Goal: Register for event/course

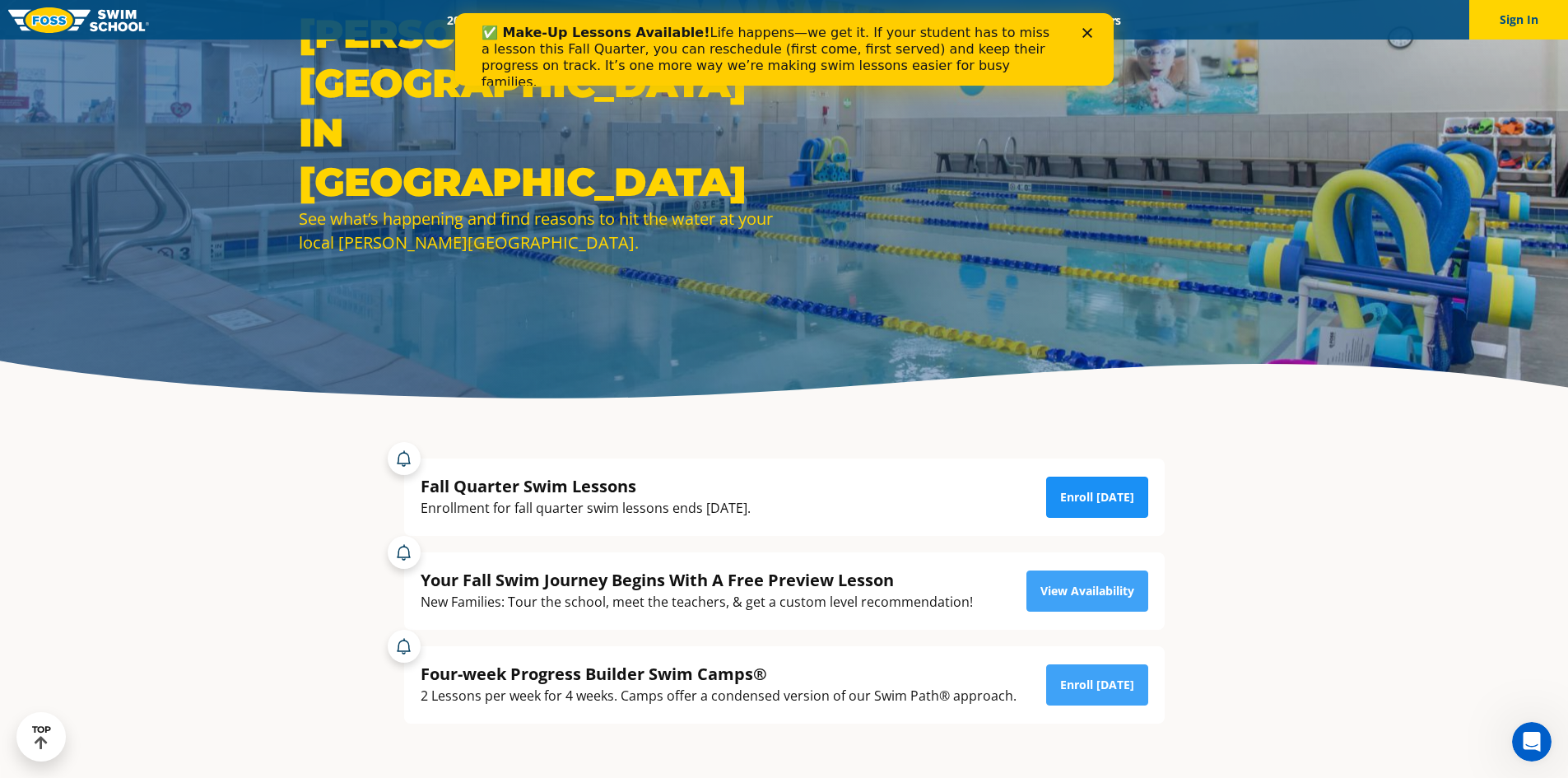
scroll to position [165, 0]
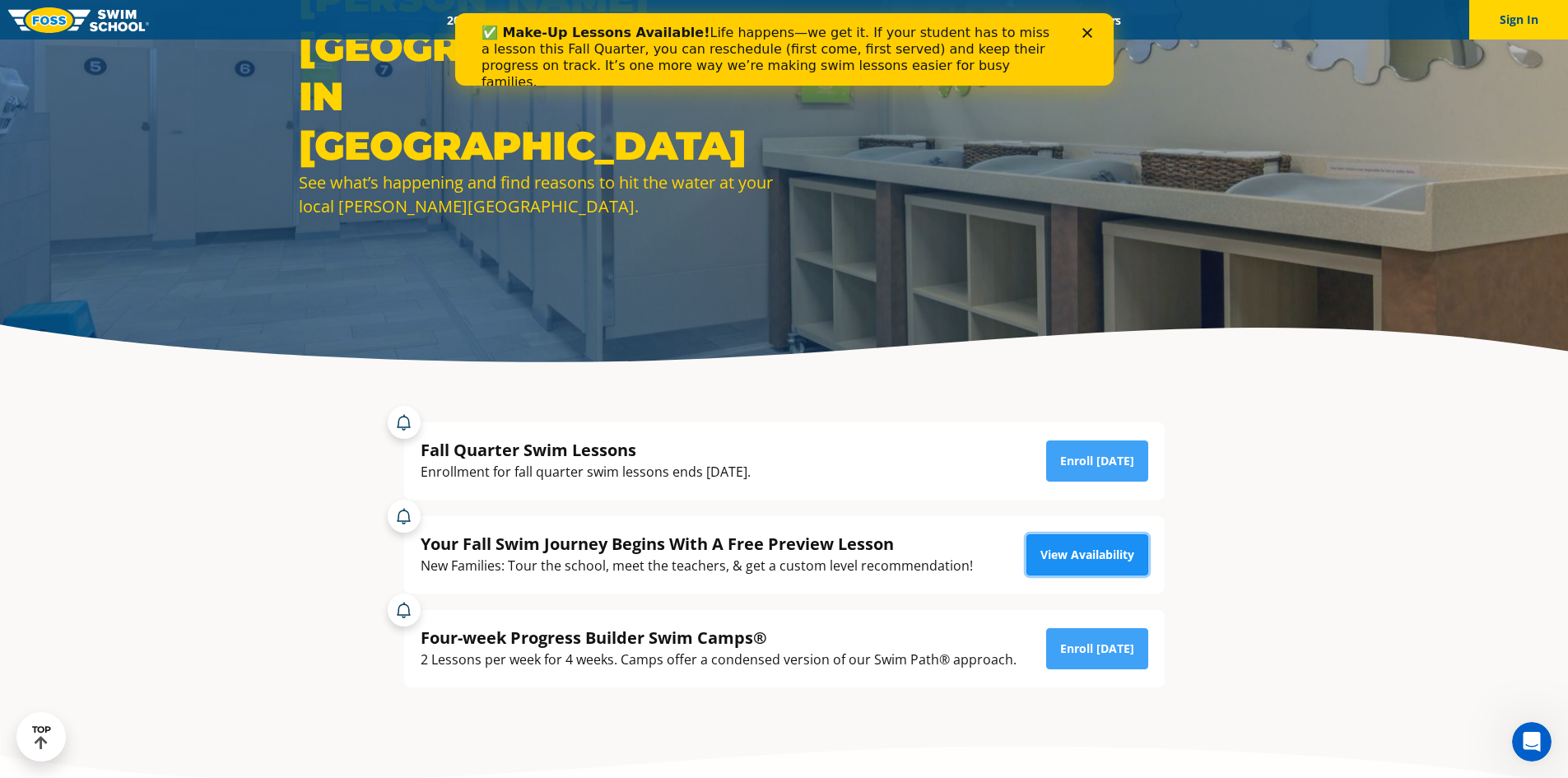
click at [1073, 558] on link "View Availability" at bounding box center [1087, 555] width 122 height 41
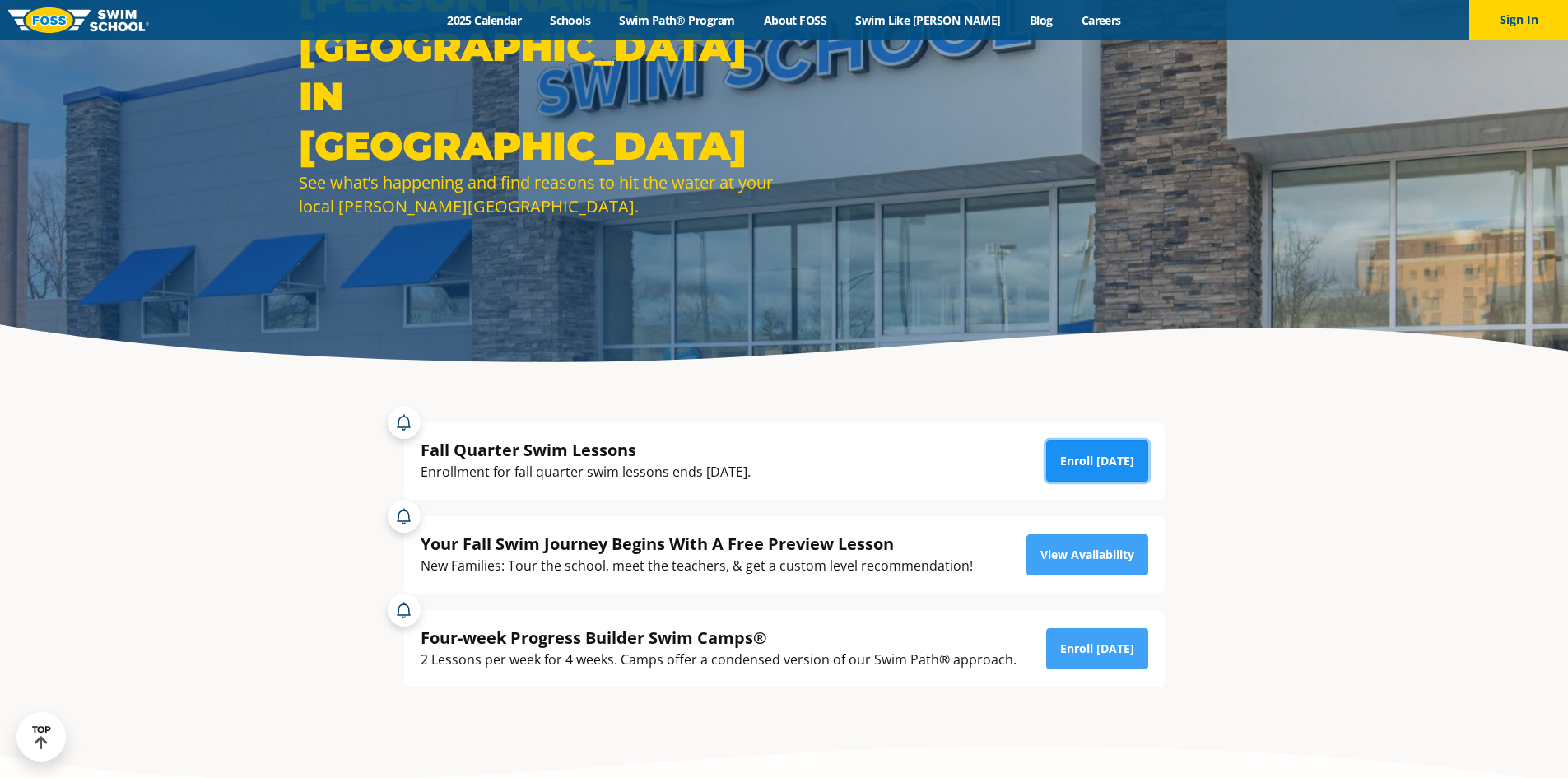
click at [1094, 453] on link "Enroll [DATE]" at bounding box center [1097, 461] width 102 height 41
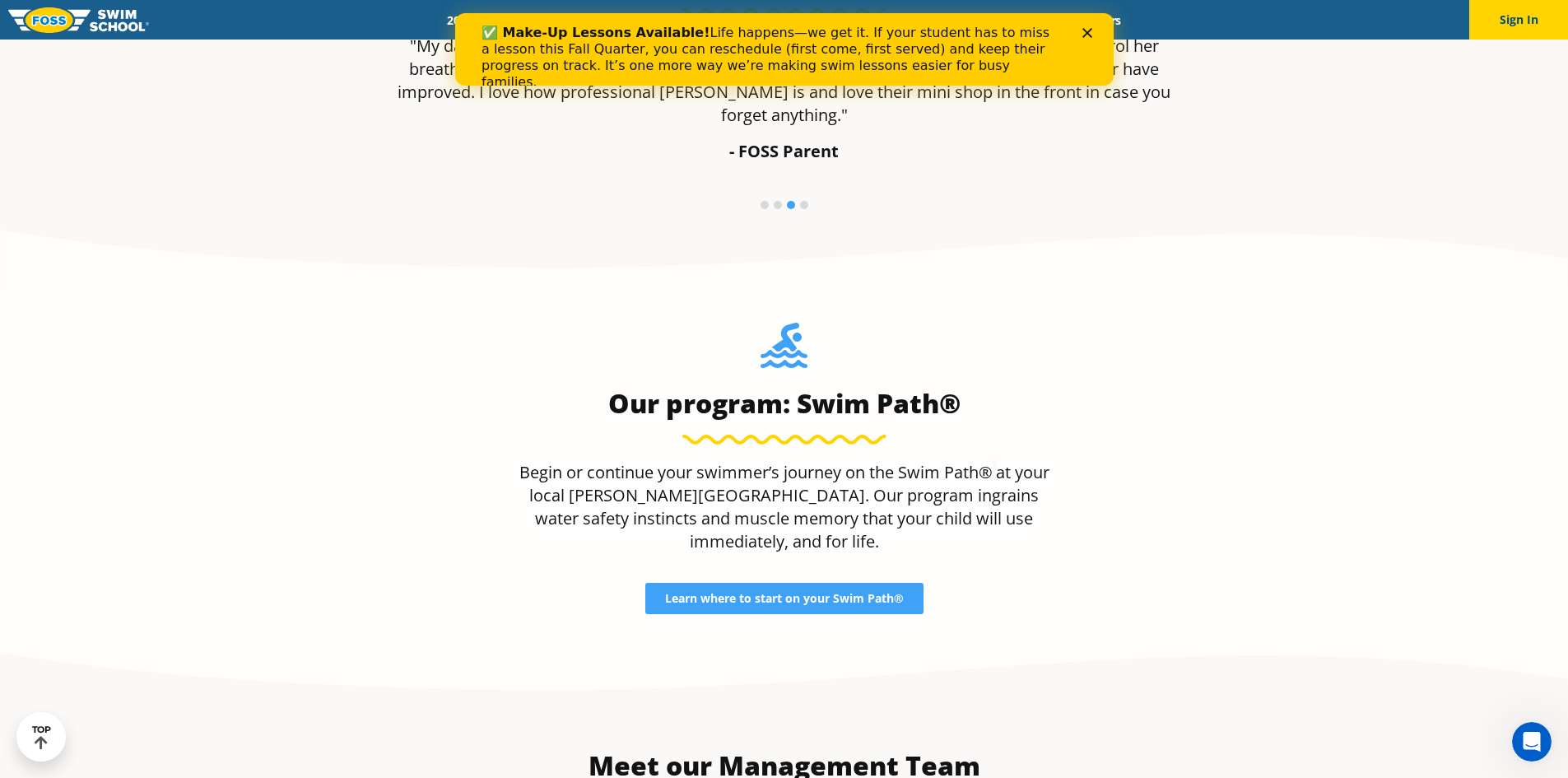
scroll to position [1400, 0]
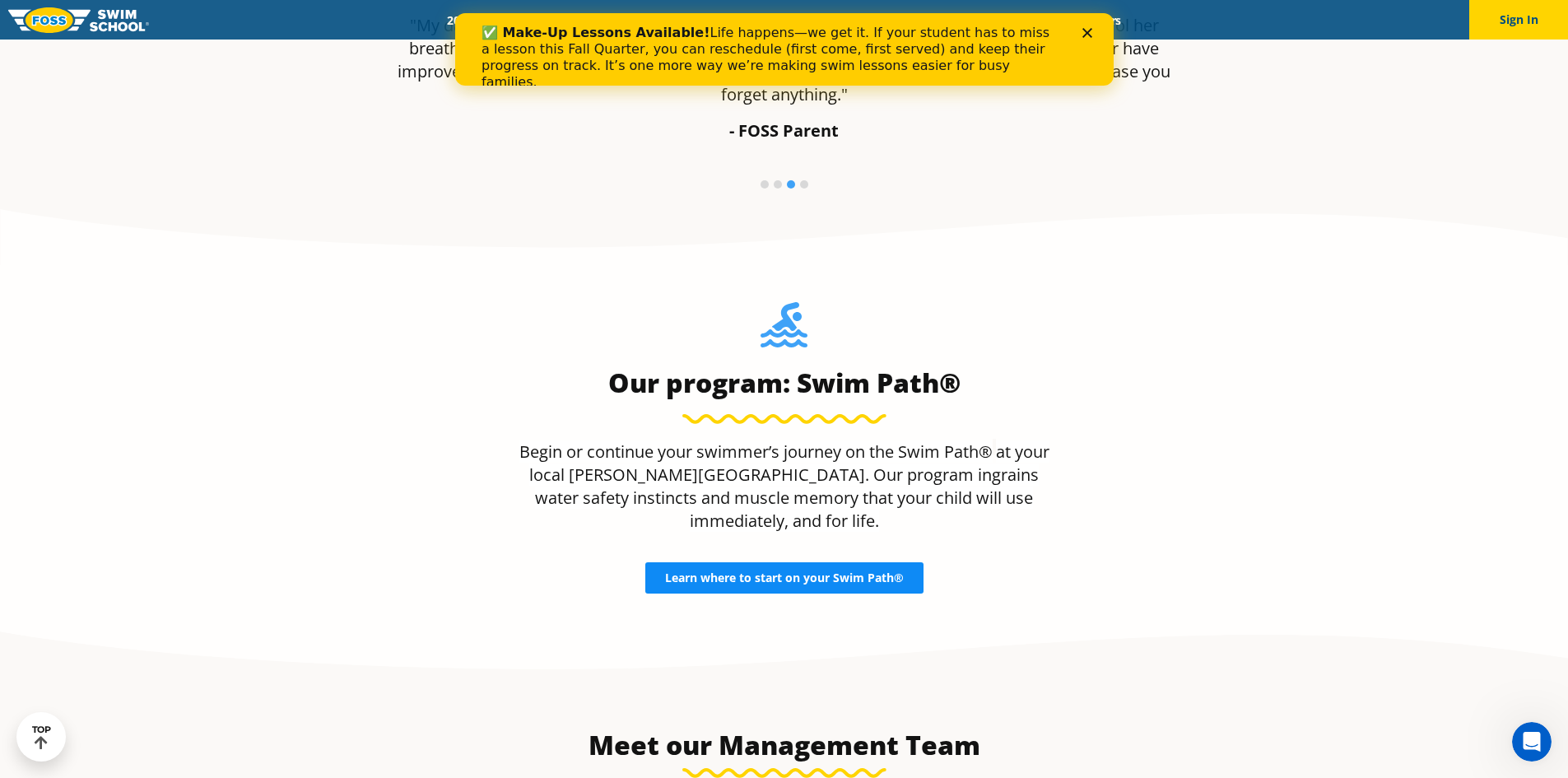
click at [769, 572] on span "Learn where to start on your Swim Path®" at bounding box center [784, 578] width 238 height 12
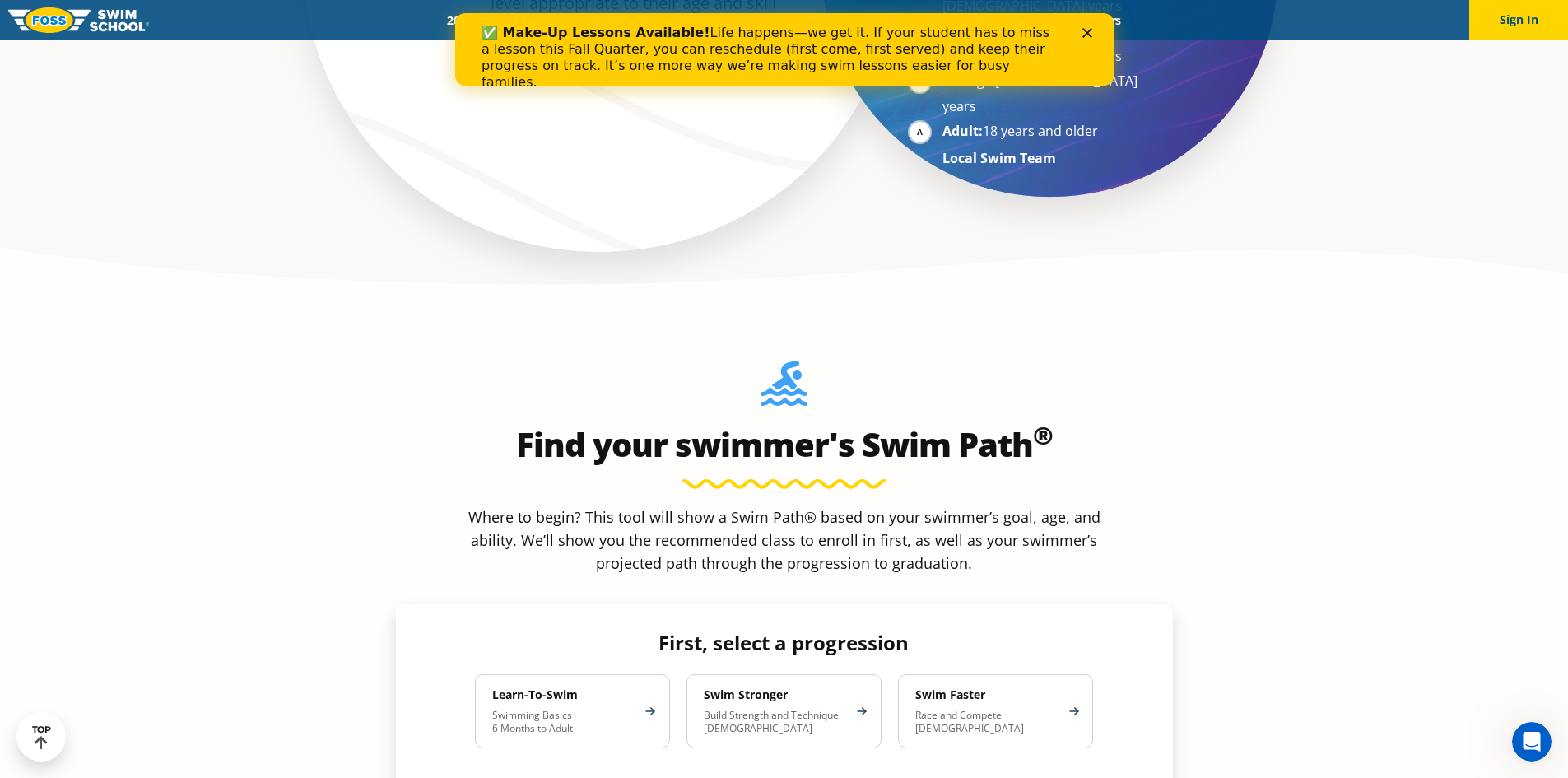
scroll to position [1318, 0]
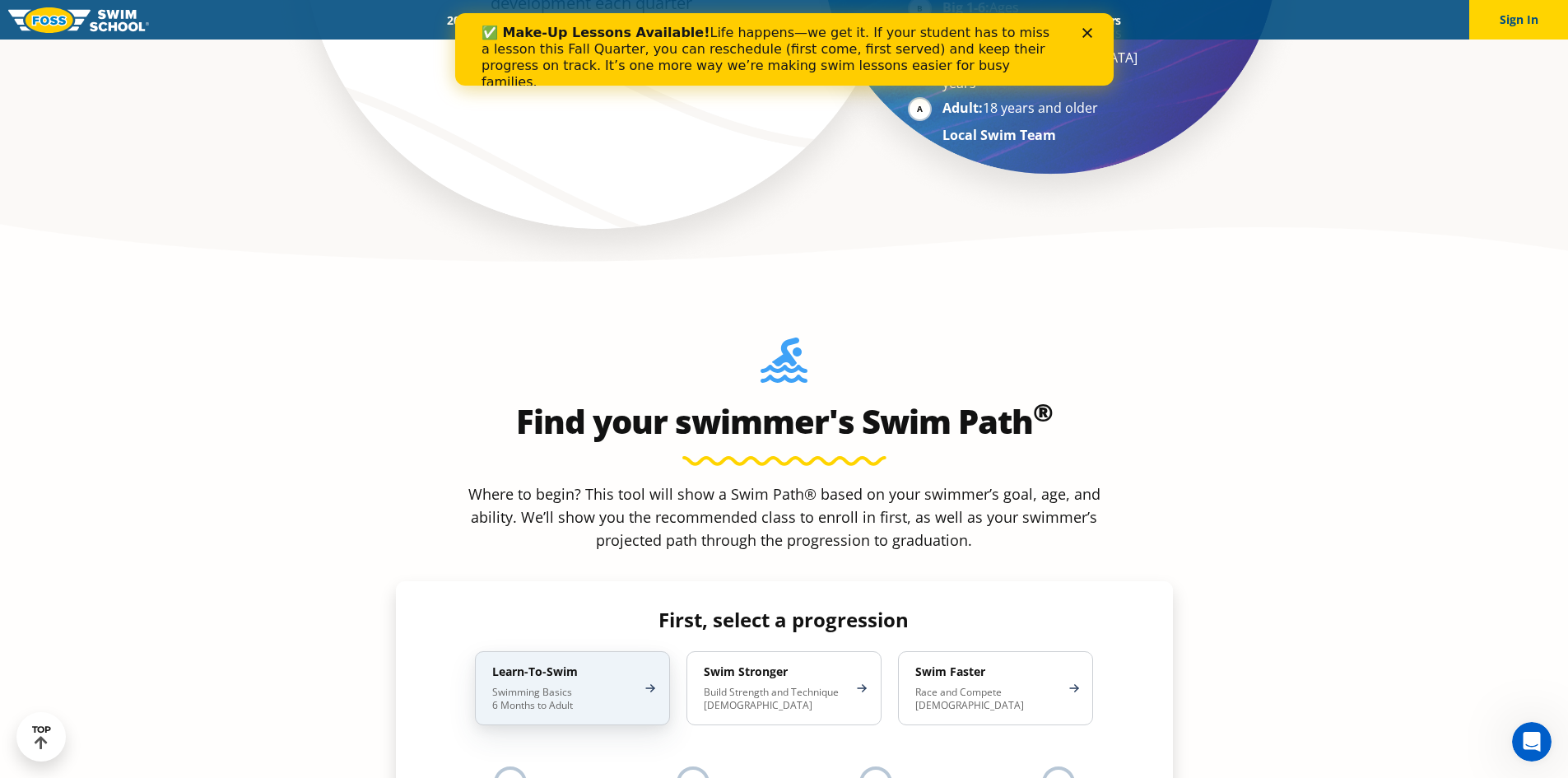
click at [595, 686] on p "Swimming Basics 6 Months to Adult" at bounding box center [564, 699] width 144 height 26
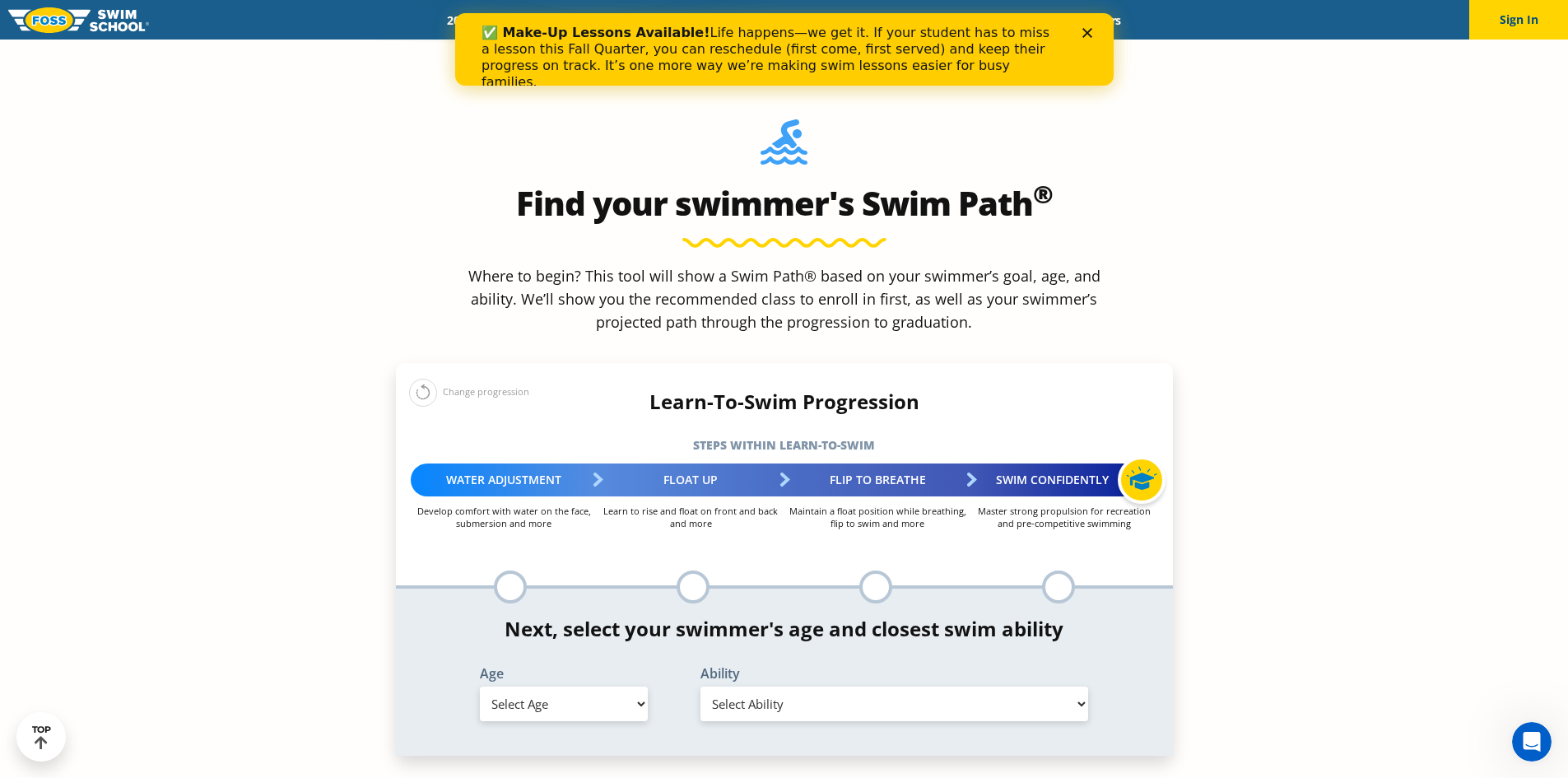
scroll to position [1564, 0]
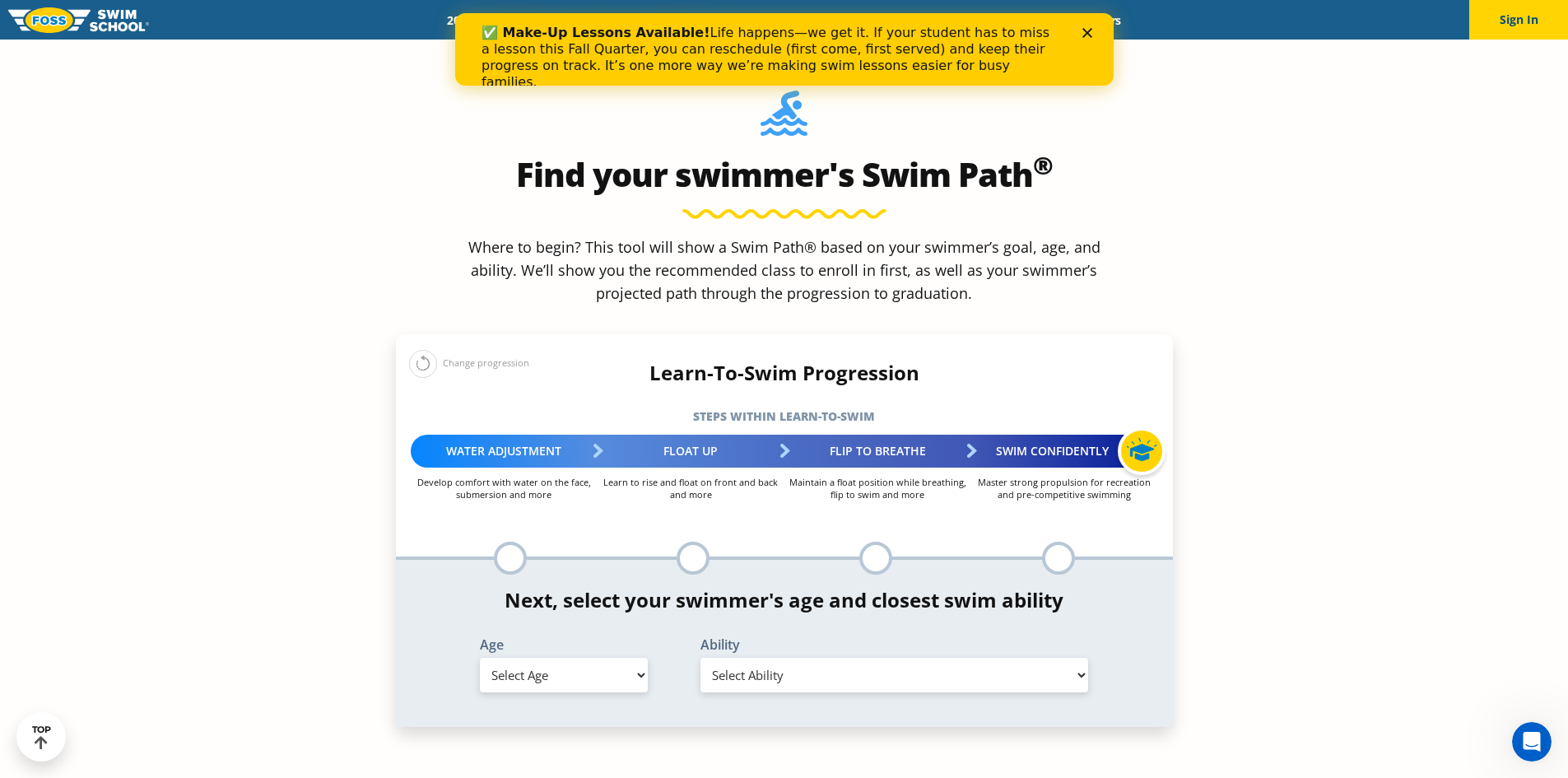
click at [571, 658] on select "Select Age 6 months - 1 year 1 year 2 years 3 years 4 years 5 years 6 years 7 y…" at bounding box center [564, 674] width 168 height 34
select select "6-months---1-year"
click at [480, 658] on select "Select Age 6 months - 1 year 1 year 2 years 3 years 4 years 5 years 6 years 7 y…" at bounding box center [564, 674] width 168 height 34
click at [776, 658] on select "Select Ability First in-water experience Comfortable with water poured over the…" at bounding box center [895, 674] width 389 height 34
click at [701, 658] on select "Select Ability First in-water experience Comfortable with water poured over the…" at bounding box center [895, 674] width 389 height 34
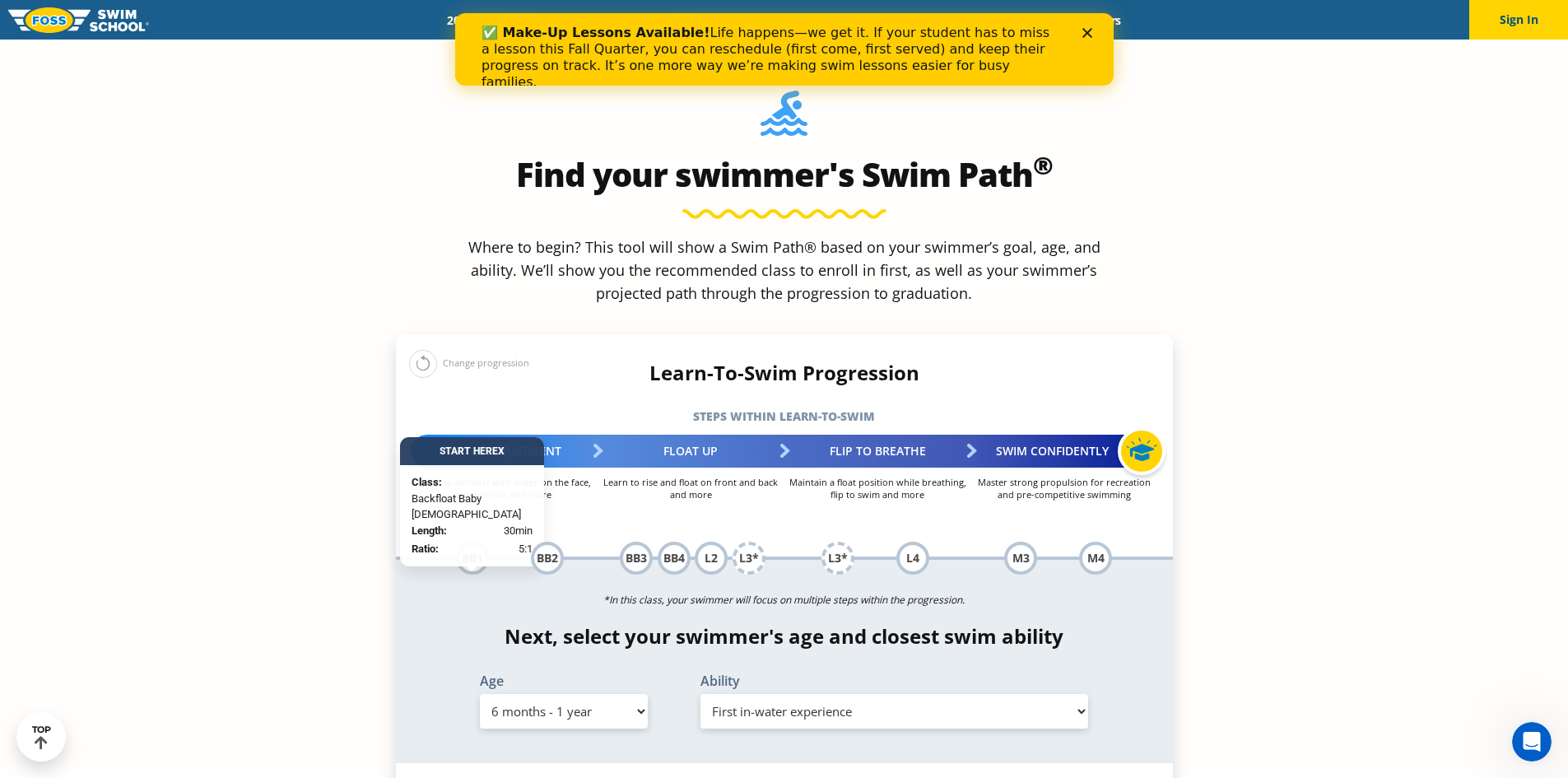
scroll to position [1647, 0]
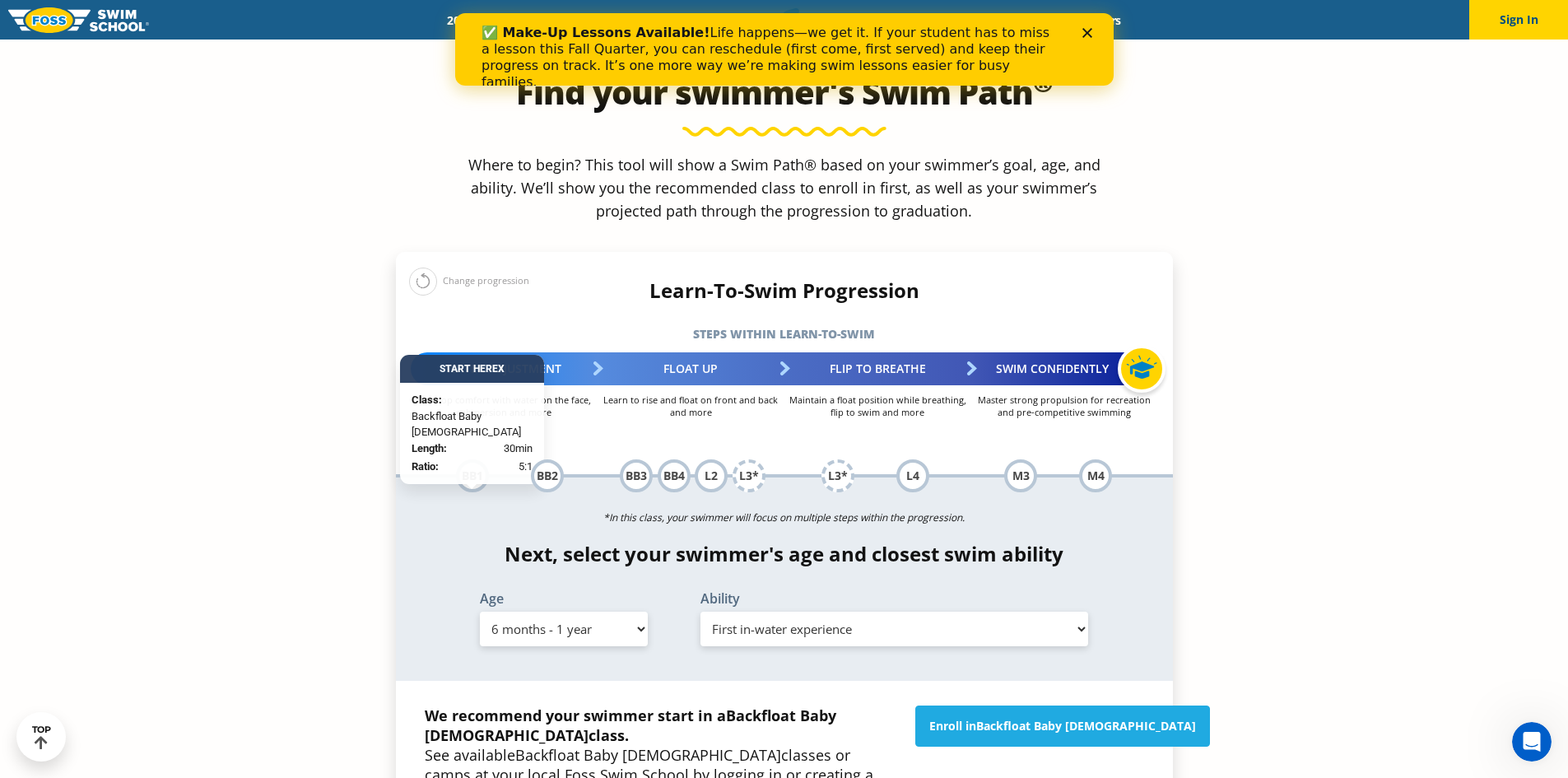
click at [840, 612] on select "Select Ability First in-water experience Comfortable with water poured over the…" at bounding box center [895, 628] width 389 height 34
click at [701, 612] on select "Select Ability First in-water experience Comfortable with water poured over the…" at bounding box center [895, 628] width 389 height 34
click at [825, 612] on select "Select Ability First in-water experience Comfortable with water poured over the…" at bounding box center [895, 628] width 389 height 34
select select "6-months---1-year-first-in-water-experience"
click at [701, 612] on select "Select Ability First in-water experience Comfortable with water poured over the…" at bounding box center [895, 628] width 389 height 34
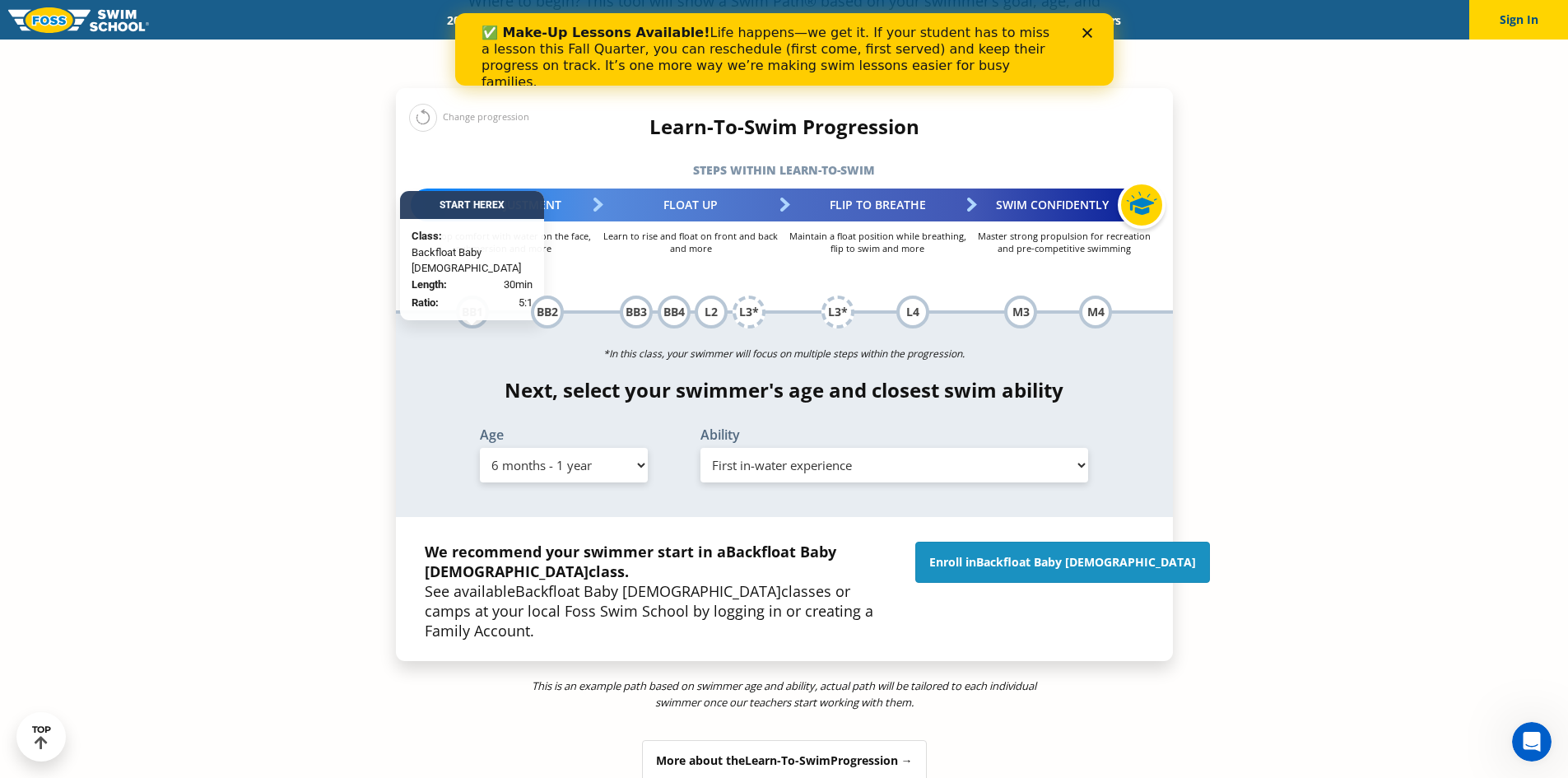
scroll to position [1811, 0]
drag, startPoint x: 1050, startPoint y: 421, endPoint x: 1090, endPoint y: 422, distance: 40.0
click at [1050, 541] on link "Enroll in Backfloat Baby 1" at bounding box center [1063, 561] width 294 height 41
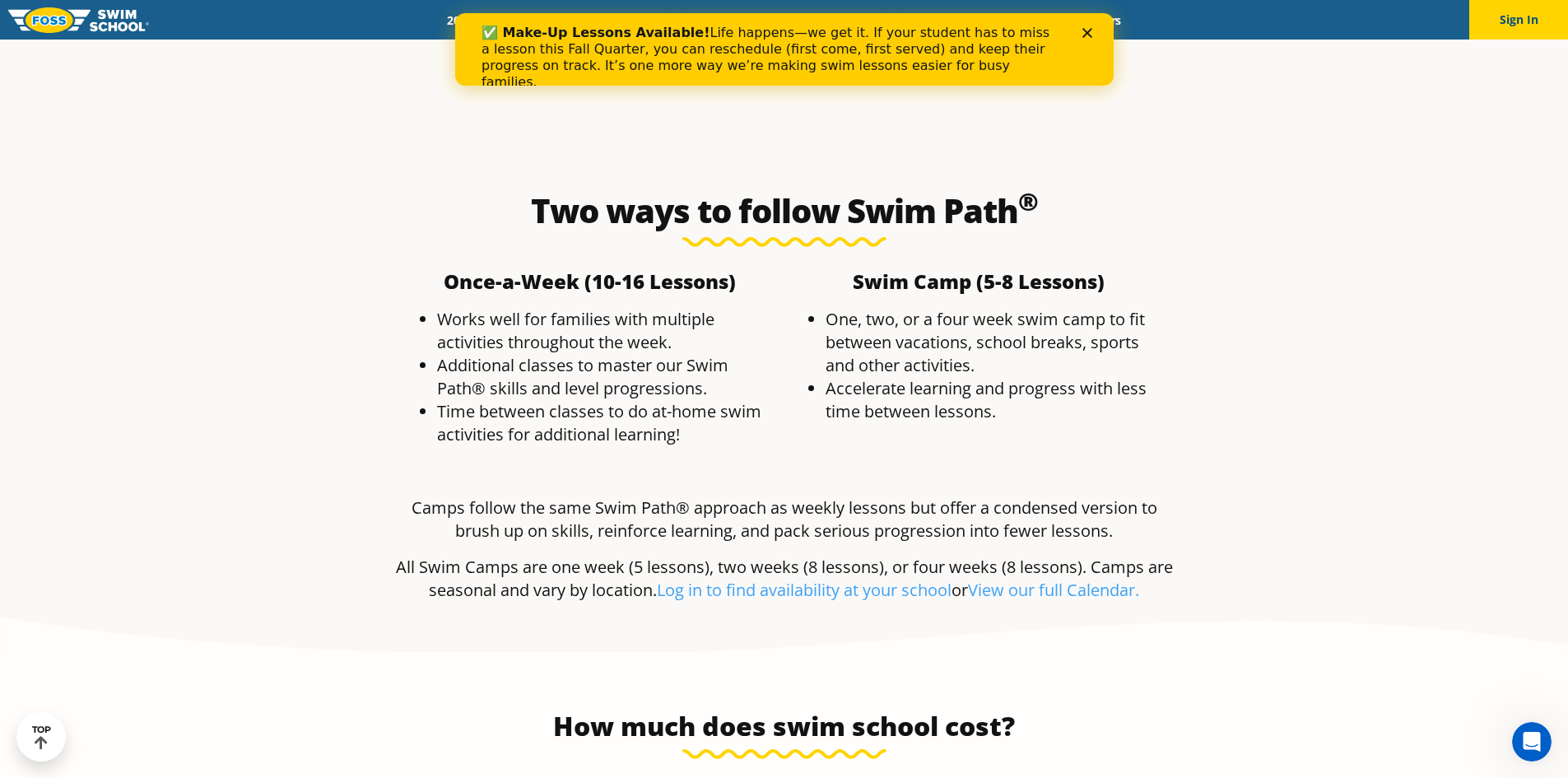
scroll to position [3047, 0]
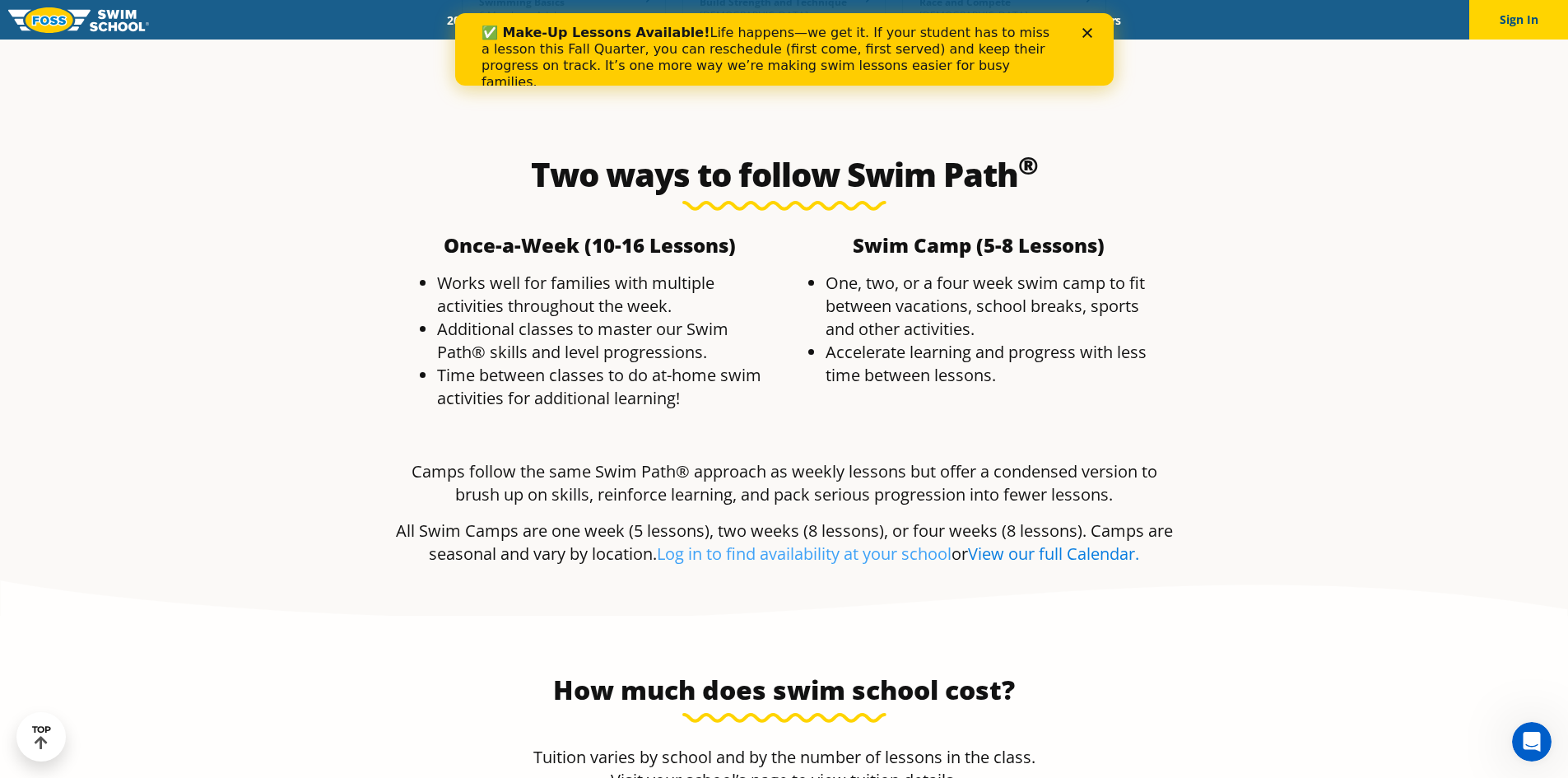
click at [1085, 543] on link "View our full Calendar." at bounding box center [1054, 554] width 171 height 23
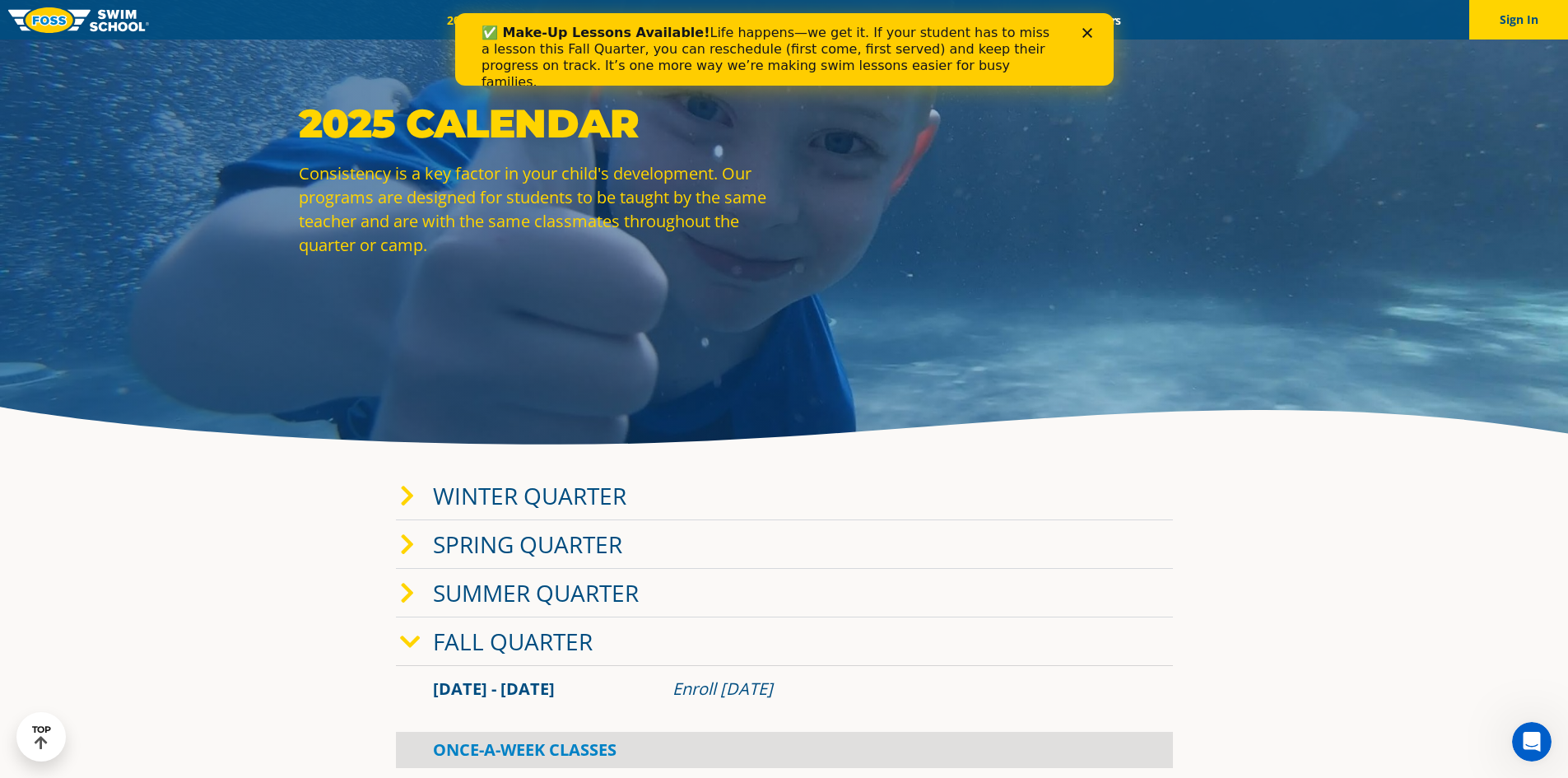
click at [411, 647] on icon at bounding box center [410, 642] width 21 height 23
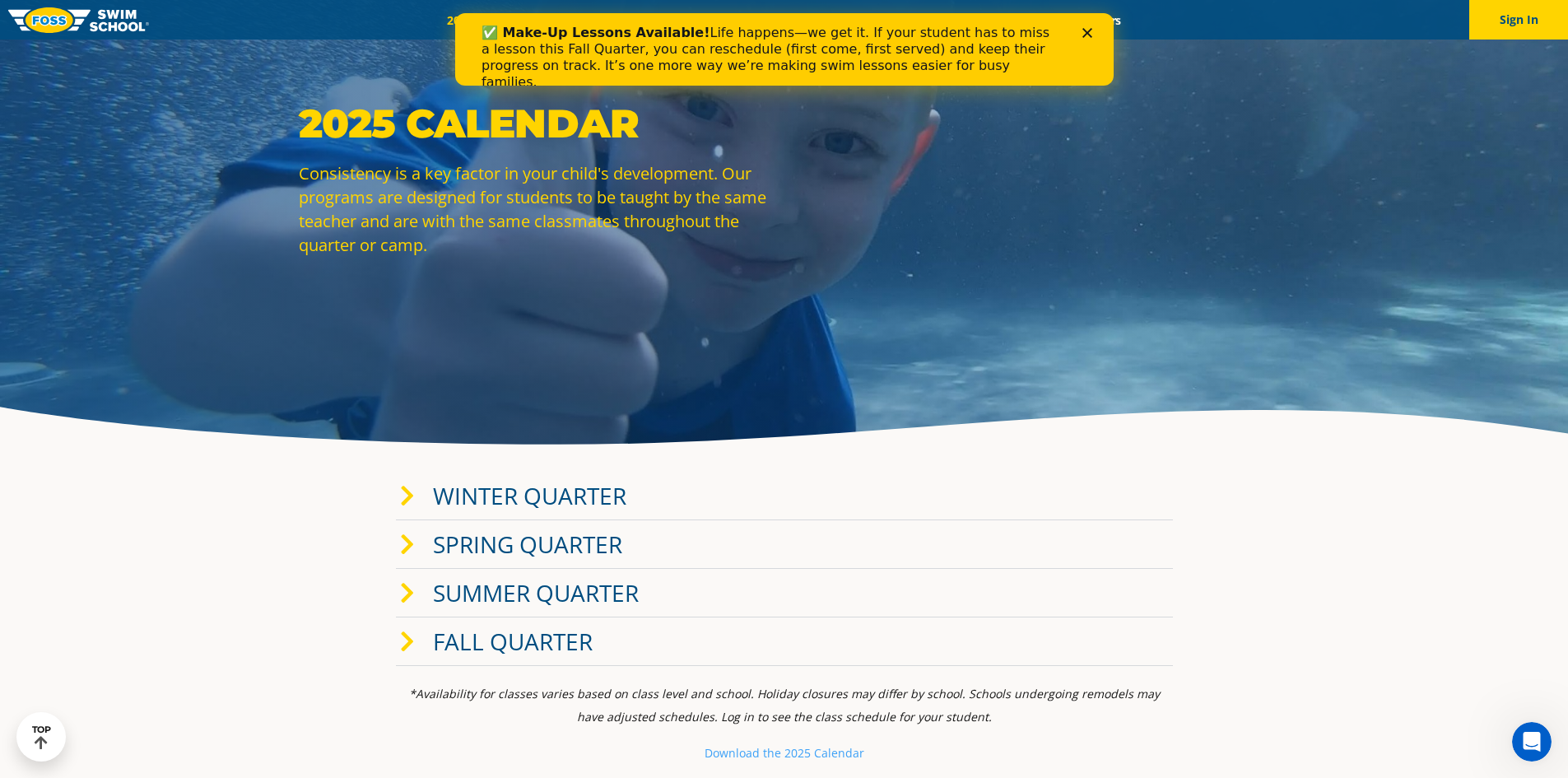
click at [416, 644] on span at bounding box center [416, 642] width 33 height 24
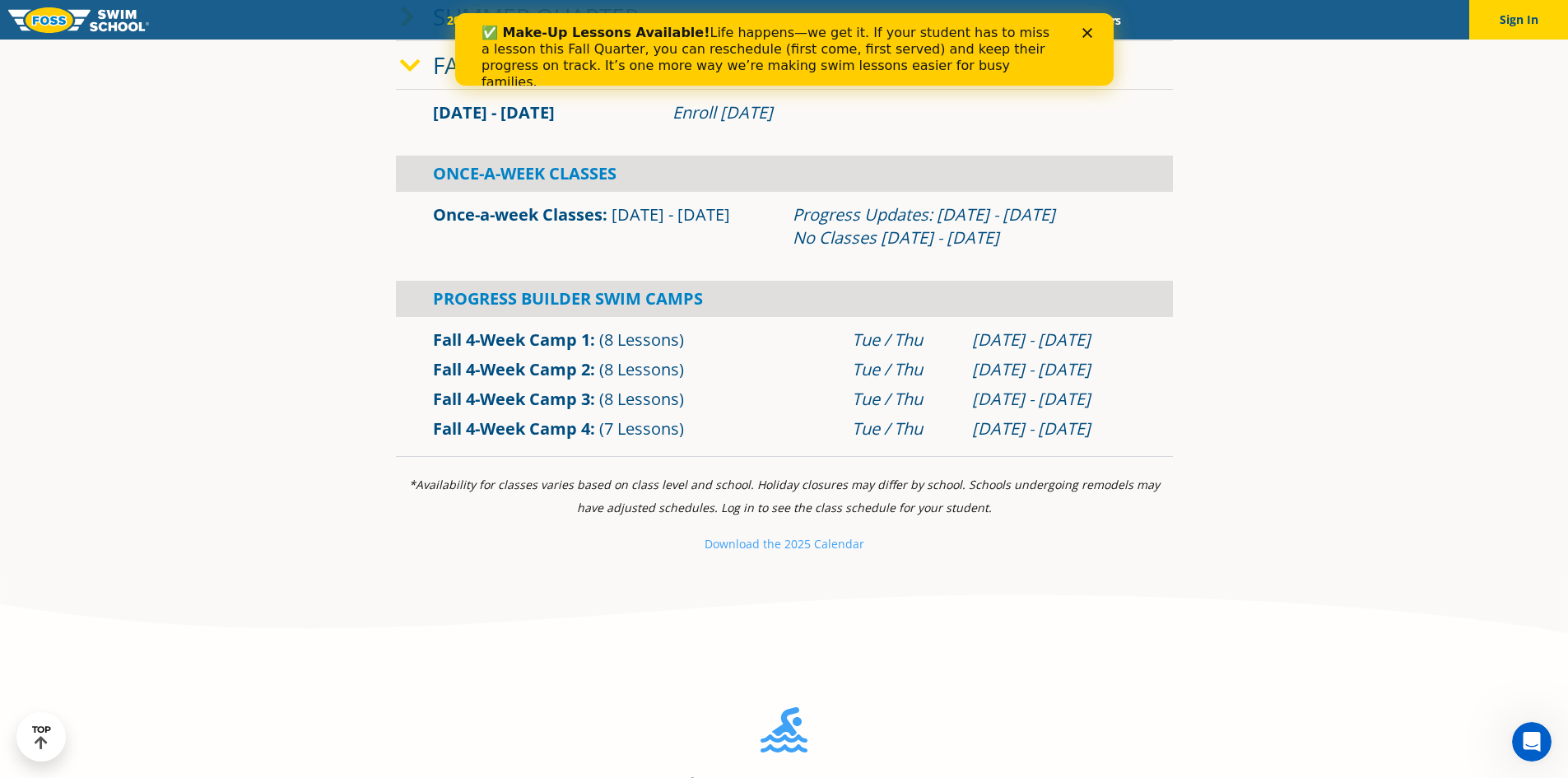
scroll to position [576, 0]
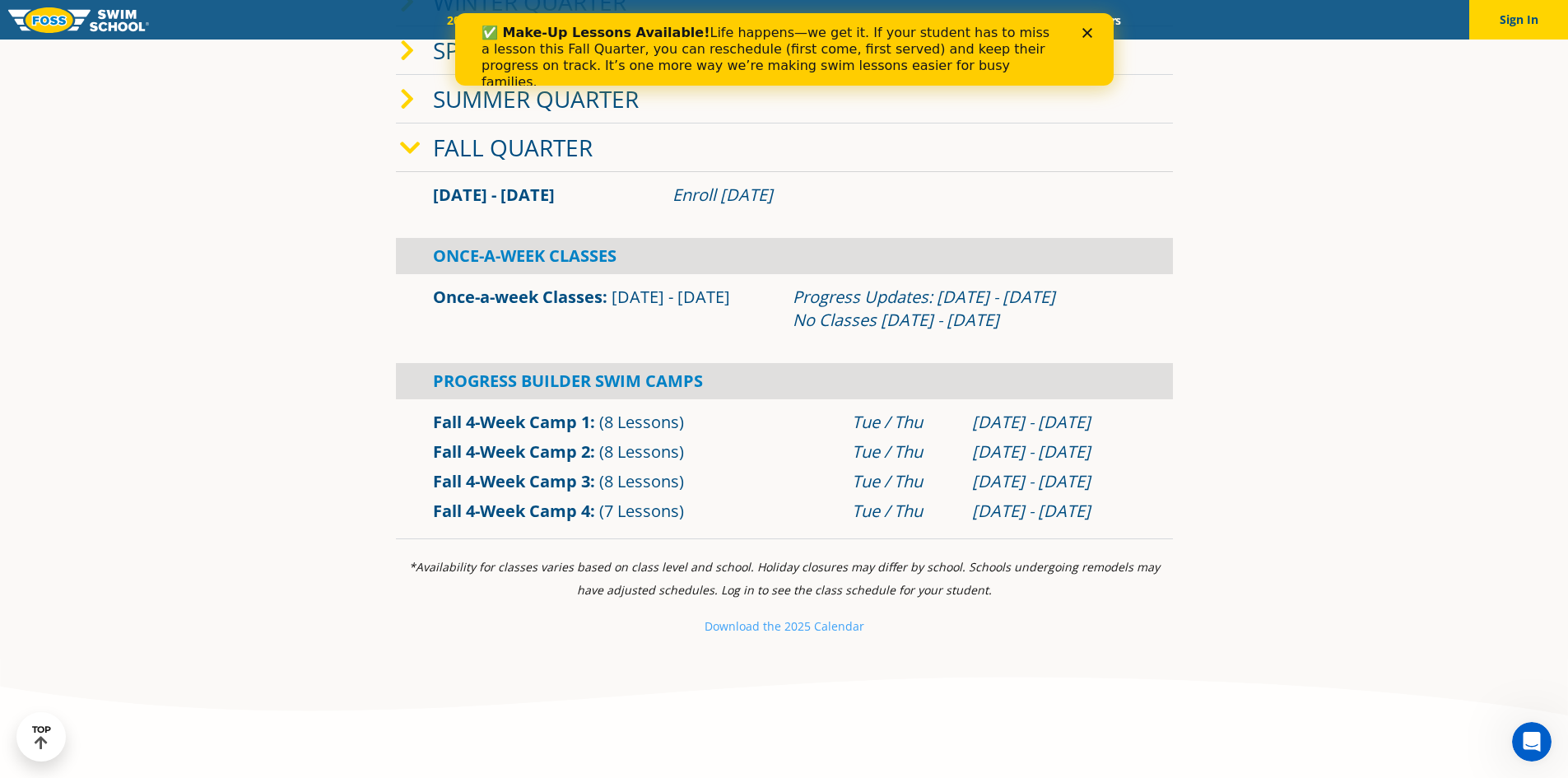
click at [535, 479] on link "Fall 4-Week Camp 3" at bounding box center [512, 481] width 157 height 23
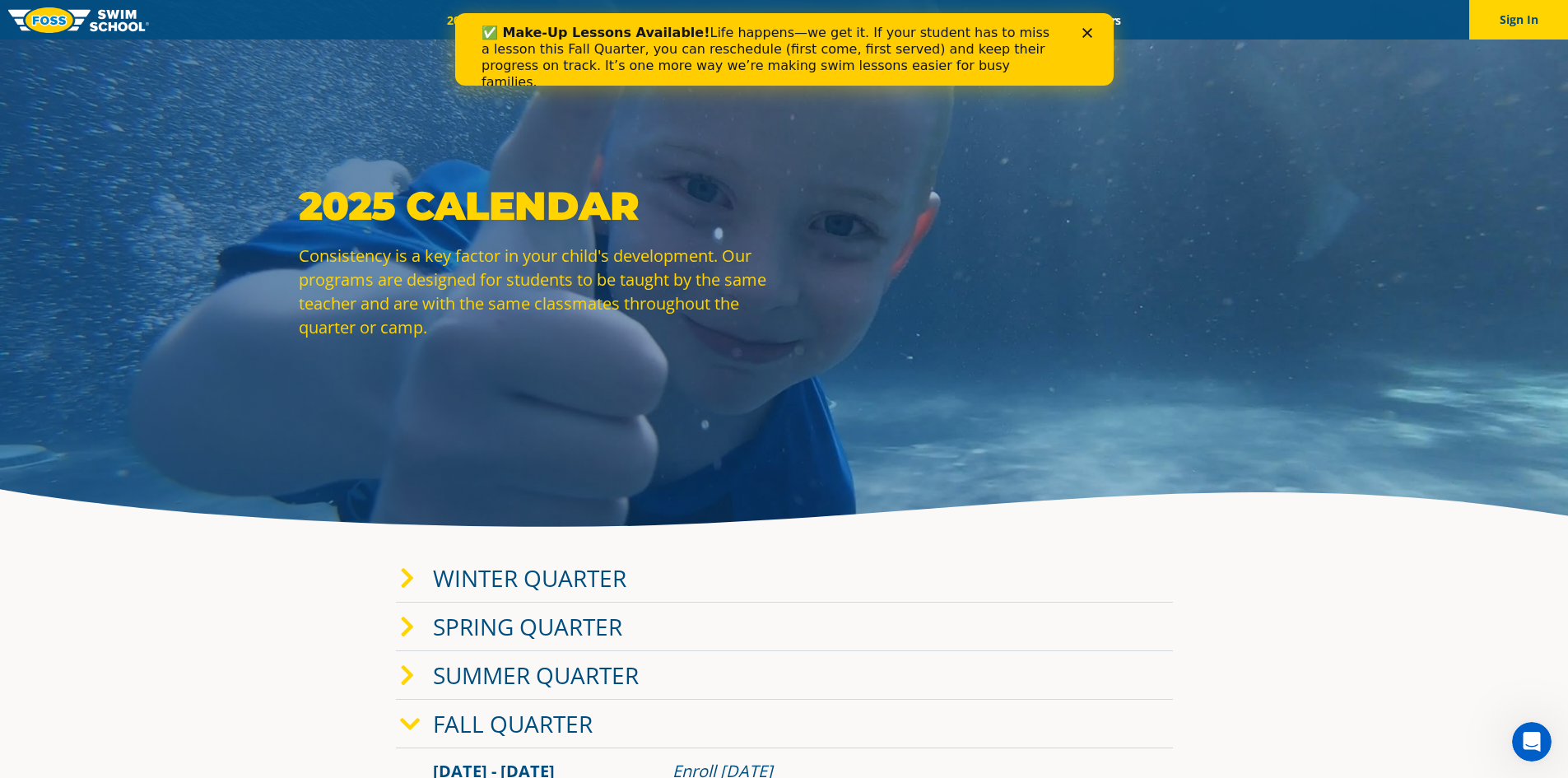
click at [1085, 25] on div "✅ Make-Up Lessons Available! Life happens—we get it. If your student has to mis…" at bounding box center [784, 58] width 605 height 76
click at [1083, 30] on polygon "Close" at bounding box center [1086, 33] width 10 height 10
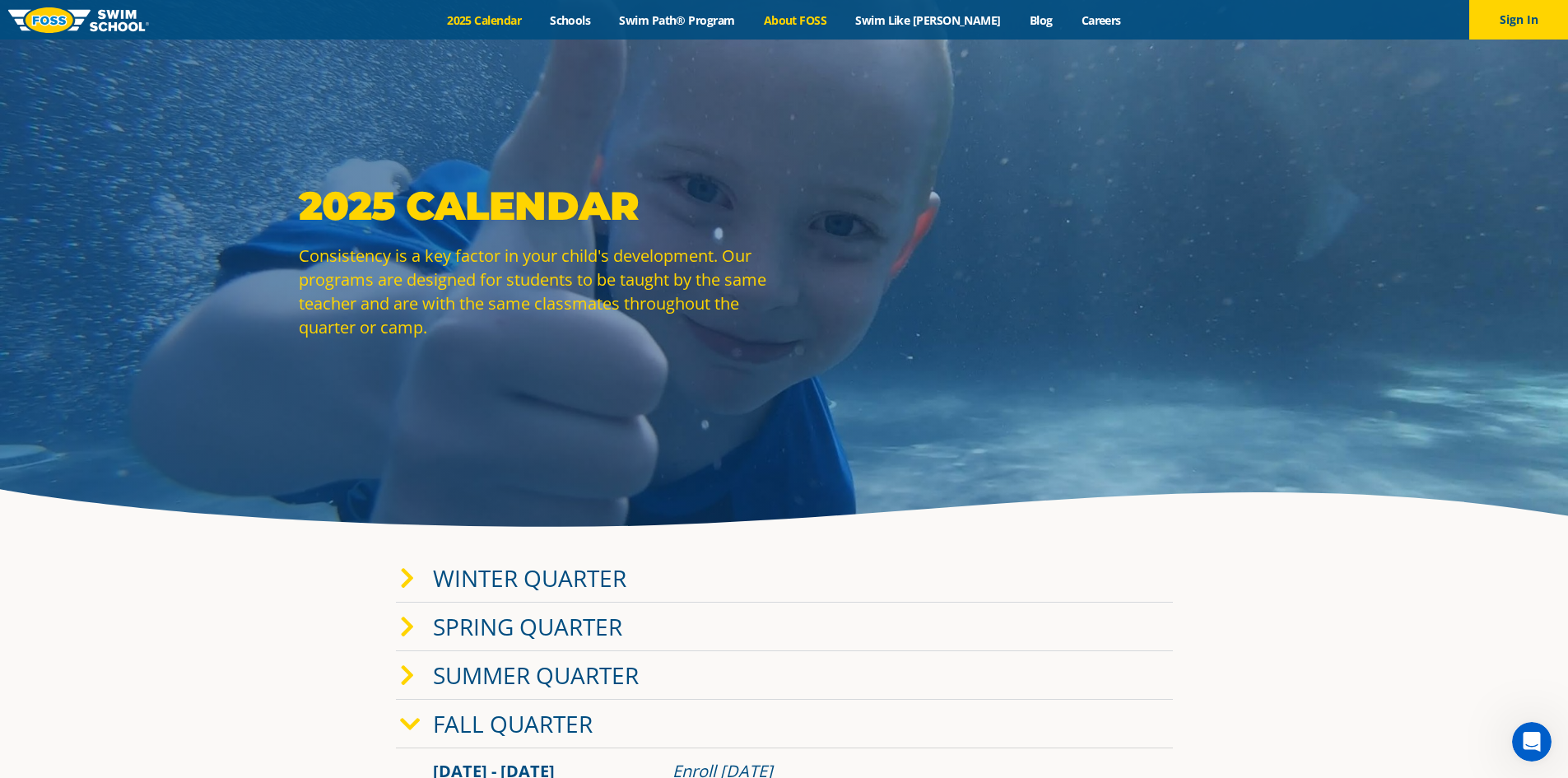
click at [841, 22] on link "About FOSS" at bounding box center [795, 20] width 92 height 16
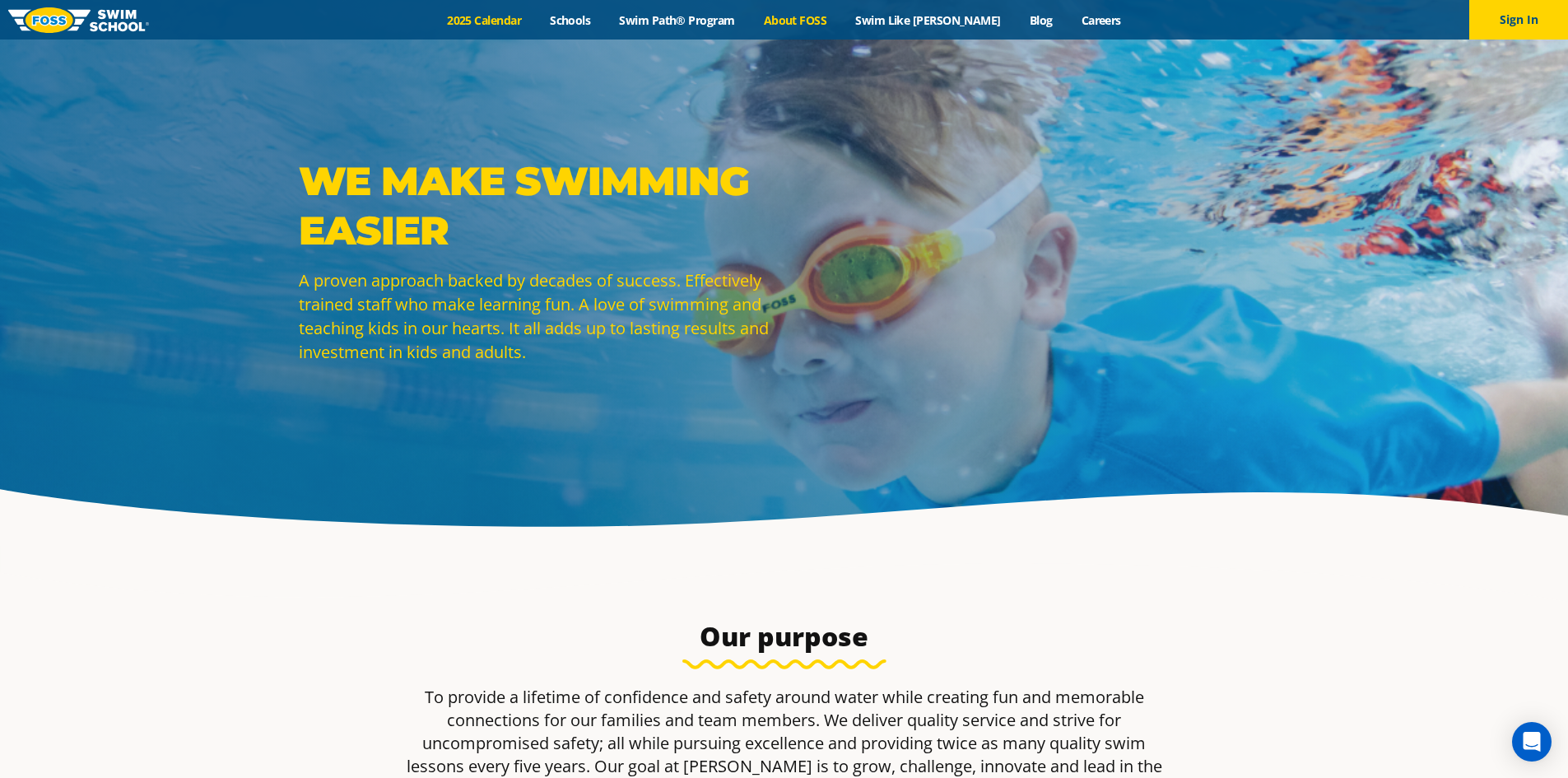
click at [531, 20] on link "2025 Calendar" at bounding box center [484, 20] width 103 height 16
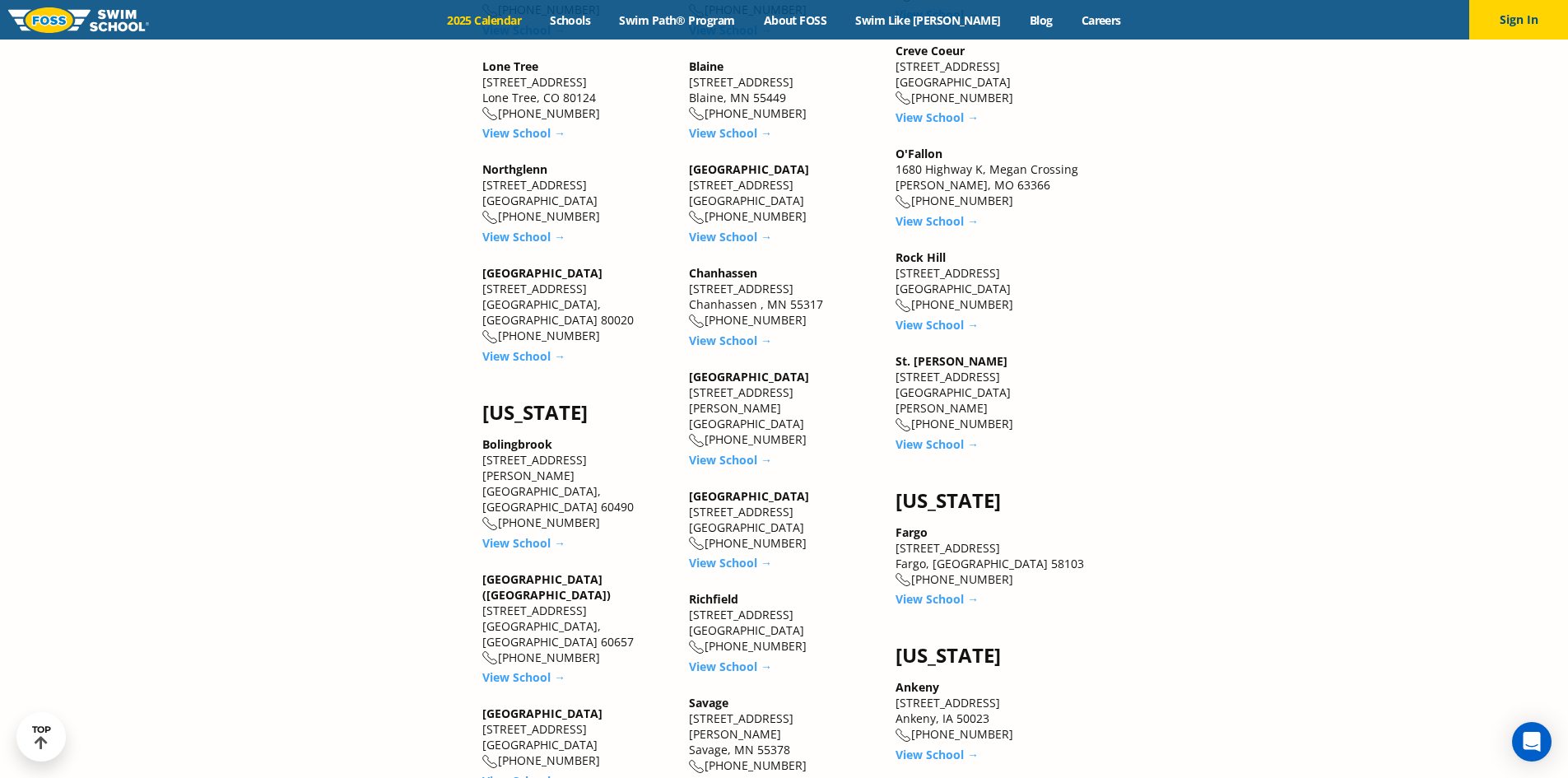
scroll to position [1811, 0]
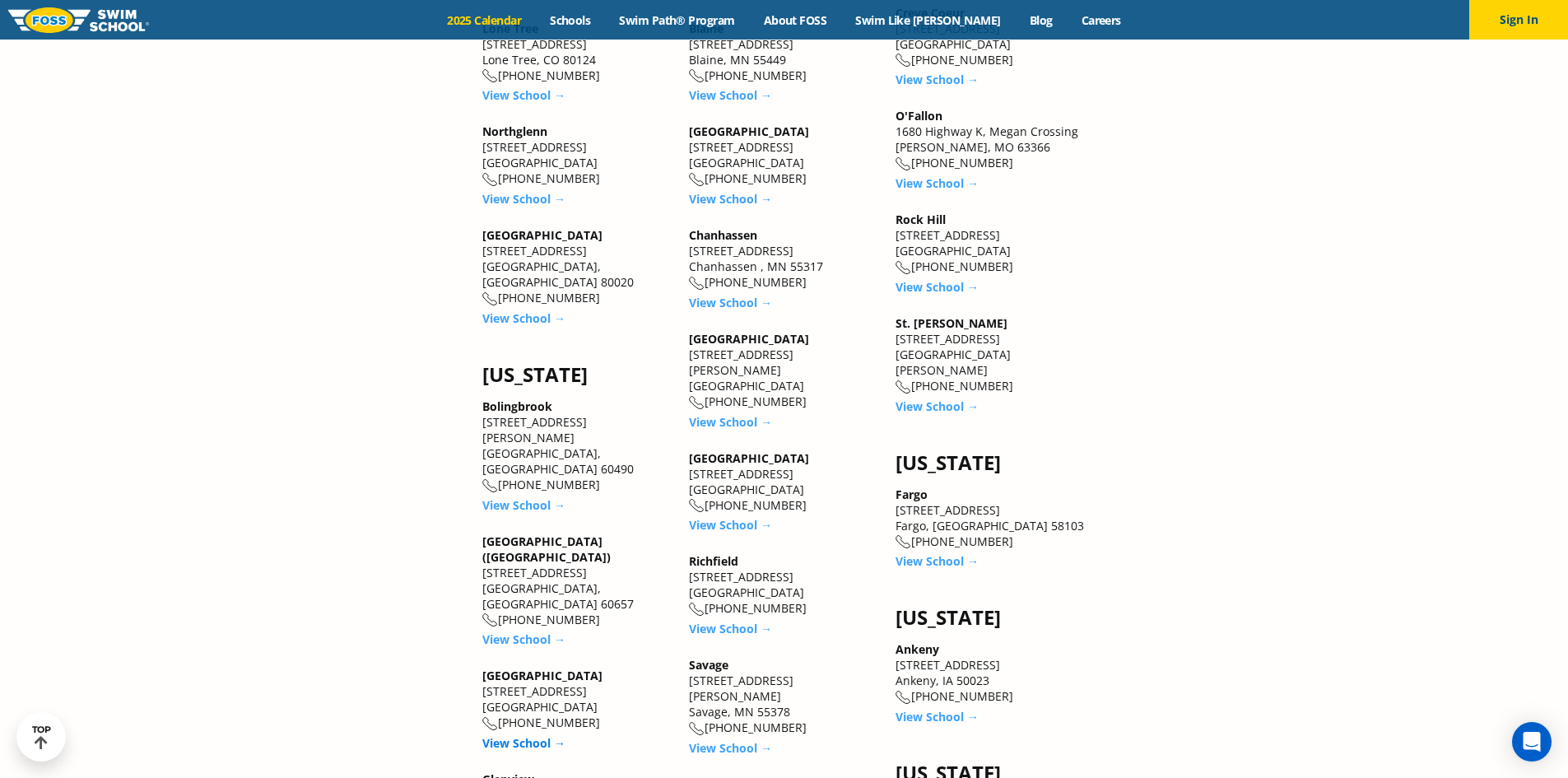
click at [515, 735] on link "View School →" at bounding box center [524, 743] width 83 height 16
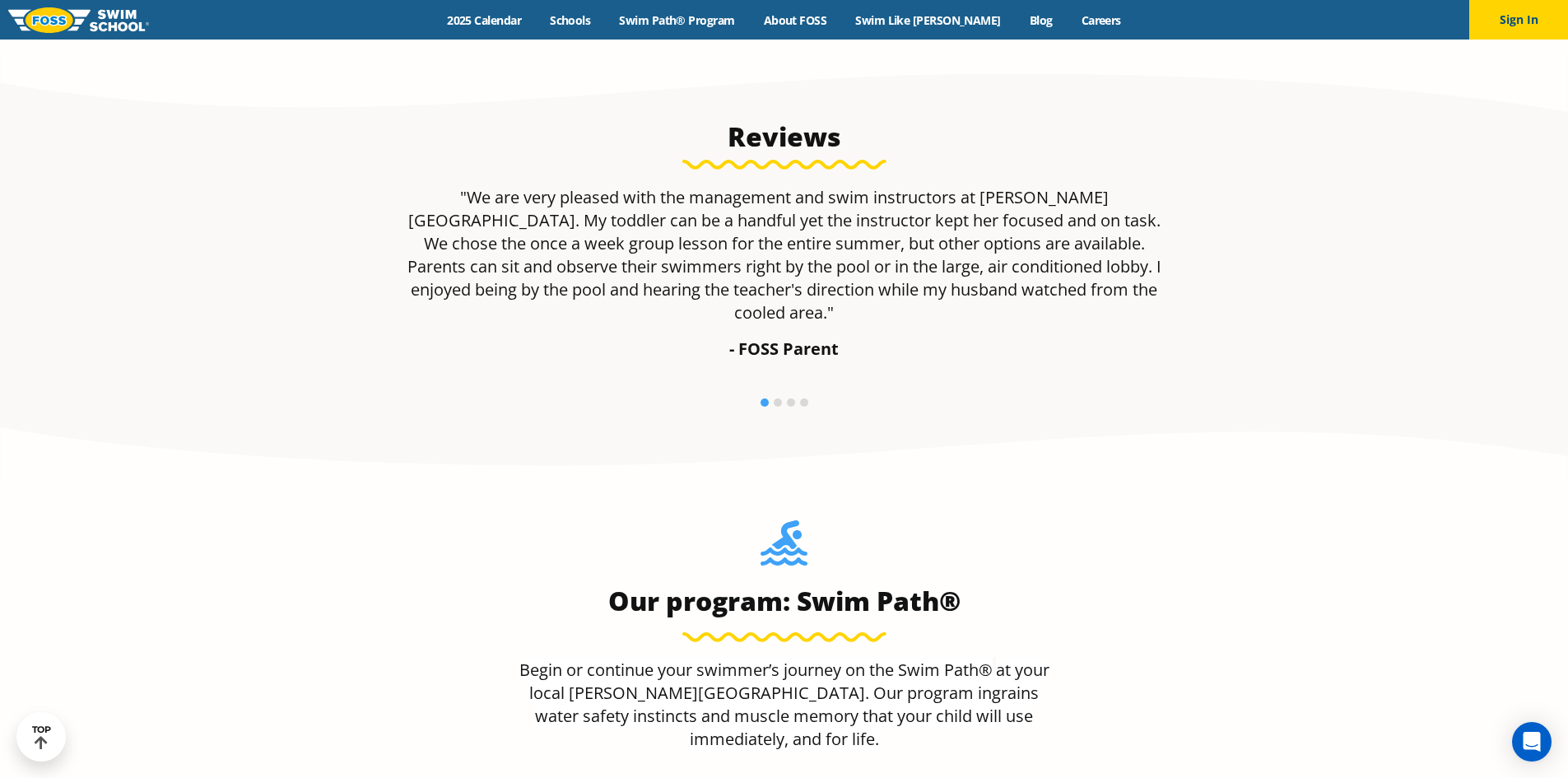
scroll to position [1318, 0]
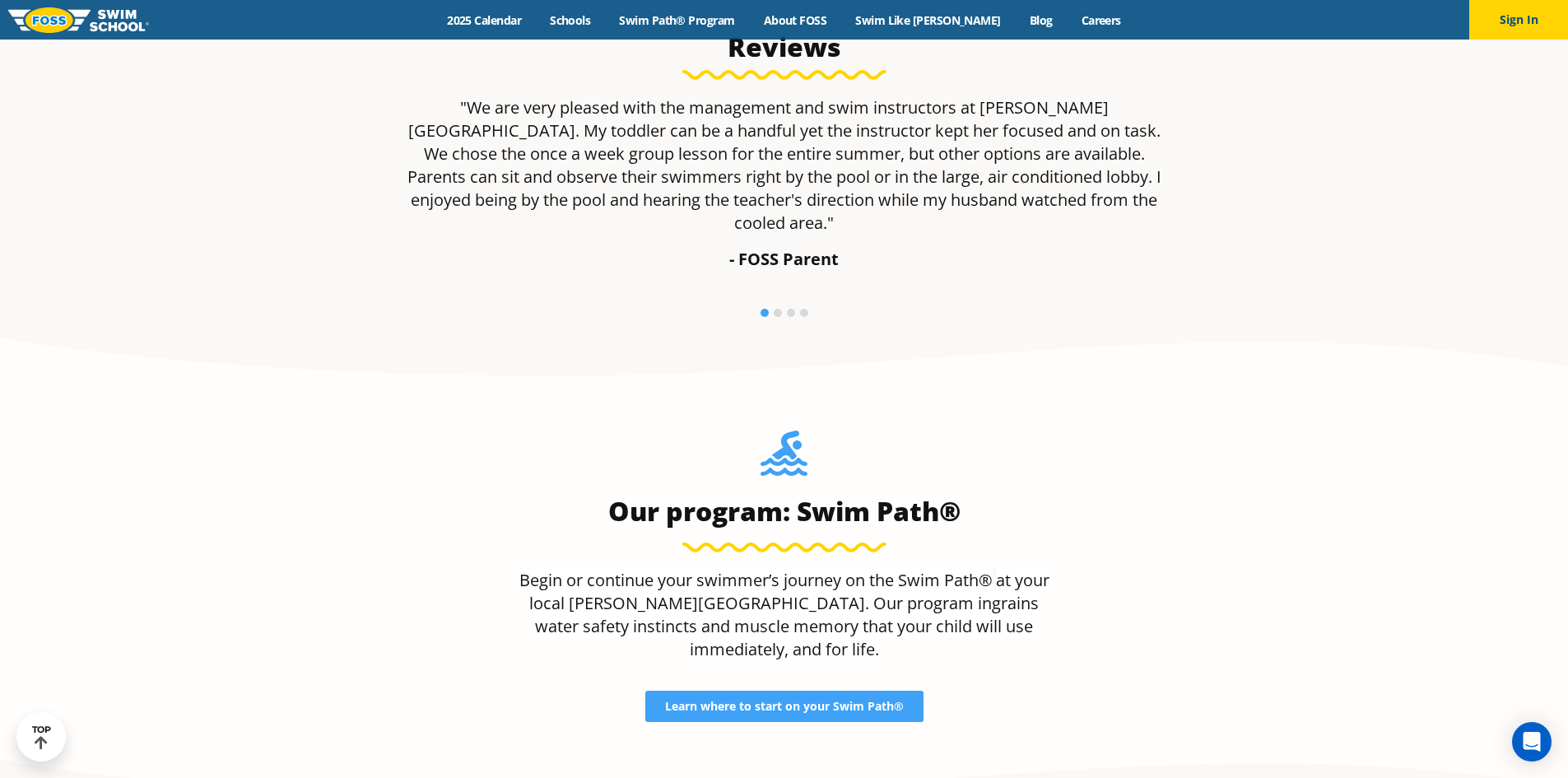
click at [778, 309] on li at bounding box center [778, 313] width 8 height 8
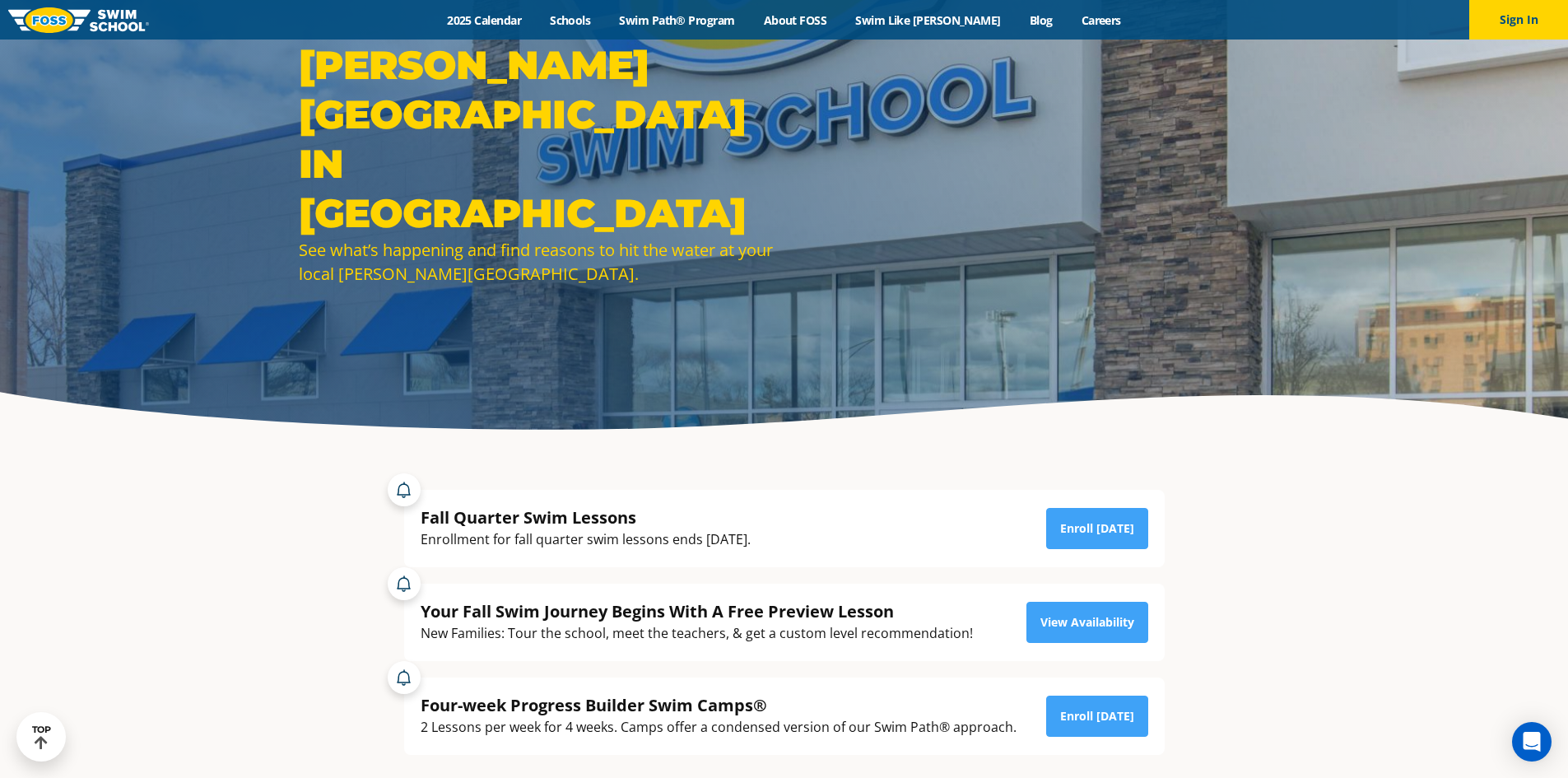
scroll to position [0, 0]
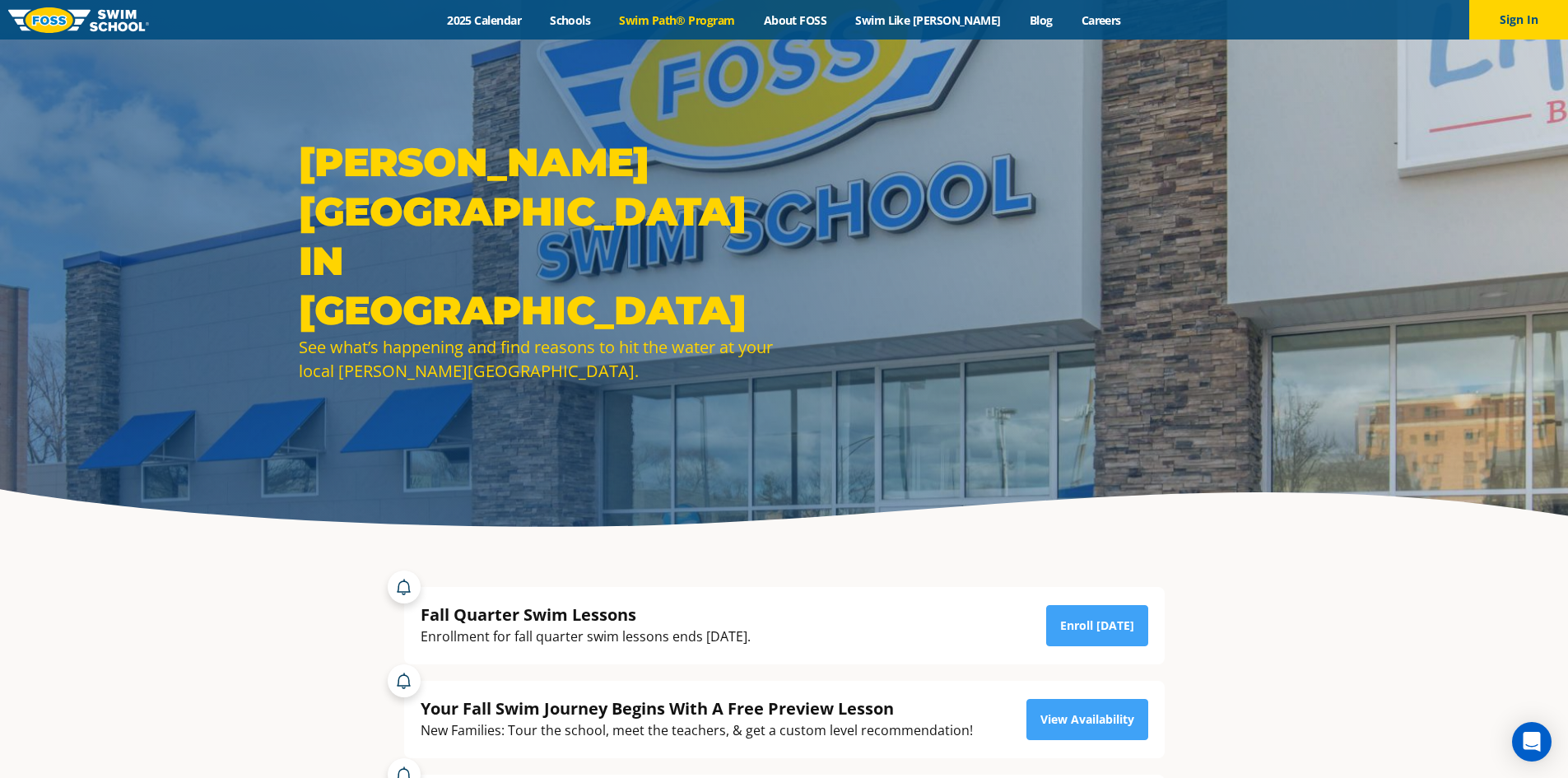
click at [710, 23] on link "Swim Path® Program" at bounding box center [677, 20] width 144 height 16
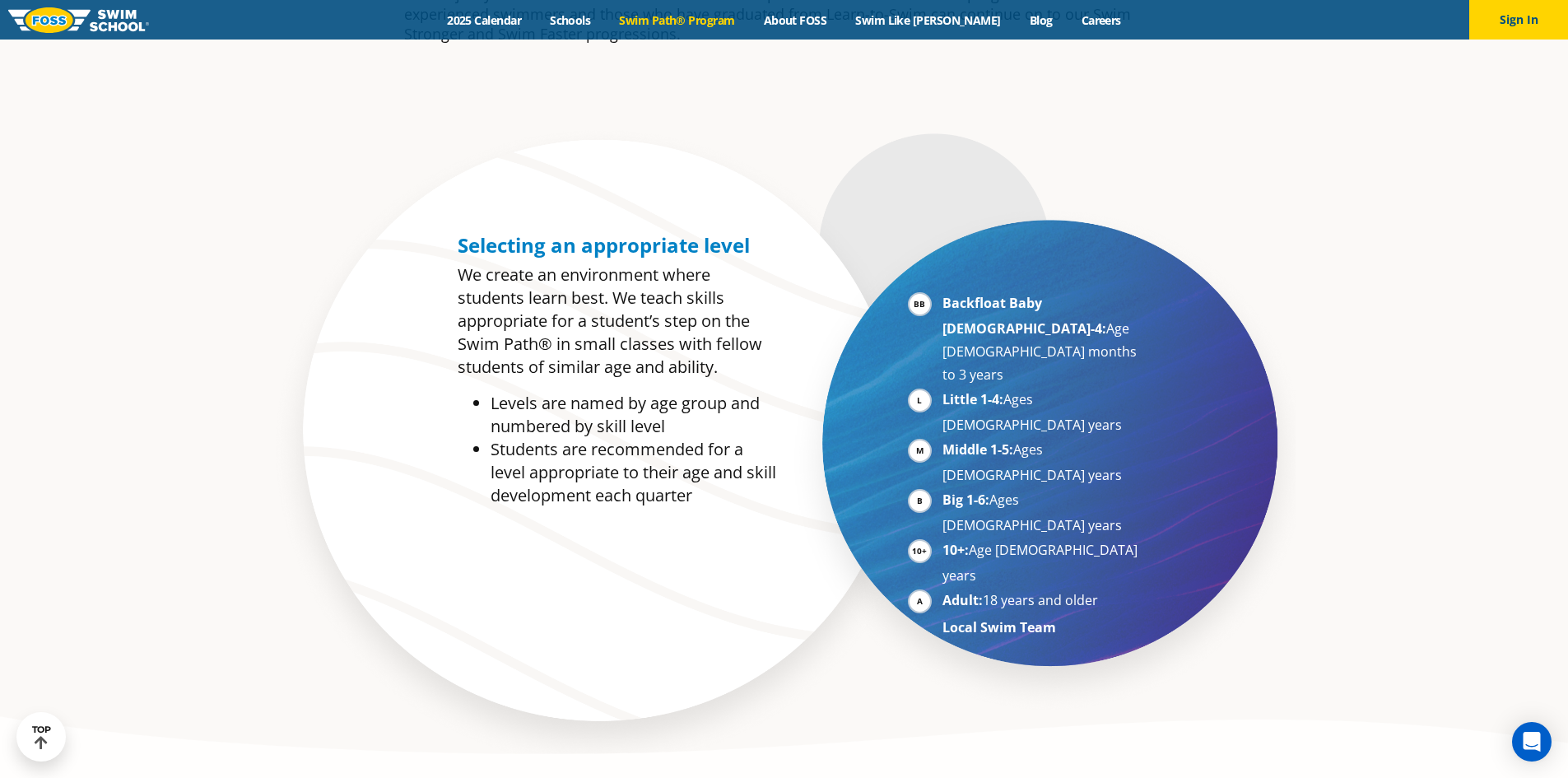
scroll to position [823, 0]
